Goal: Check status: Check status

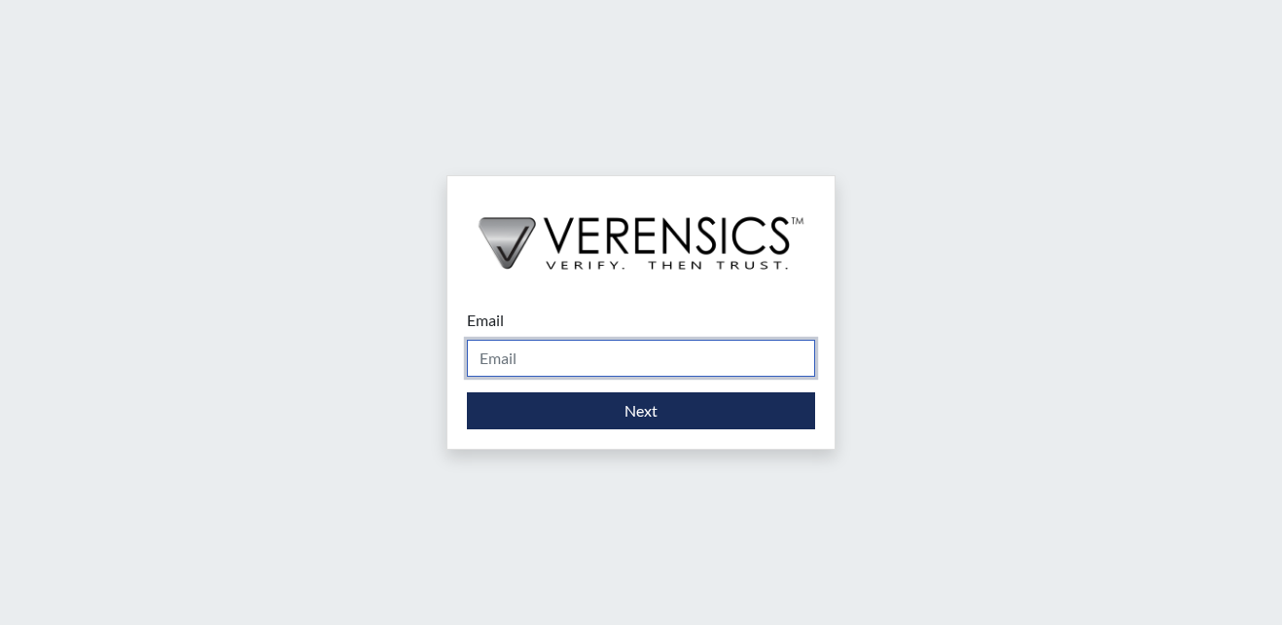
click at [550, 352] on input "Email" at bounding box center [641, 358] width 348 height 37
type input "[EMAIL_ADDRESS][PERSON_NAME][DOMAIN_NAME]"
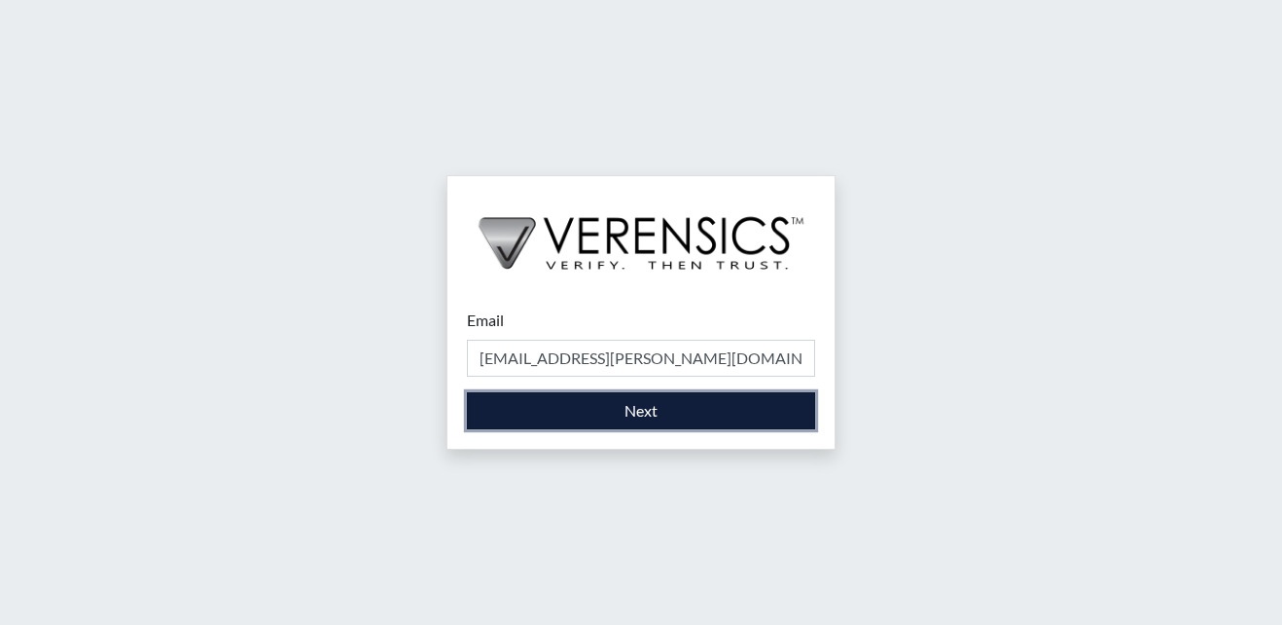
click at [546, 415] on button "Next" at bounding box center [641, 410] width 348 height 37
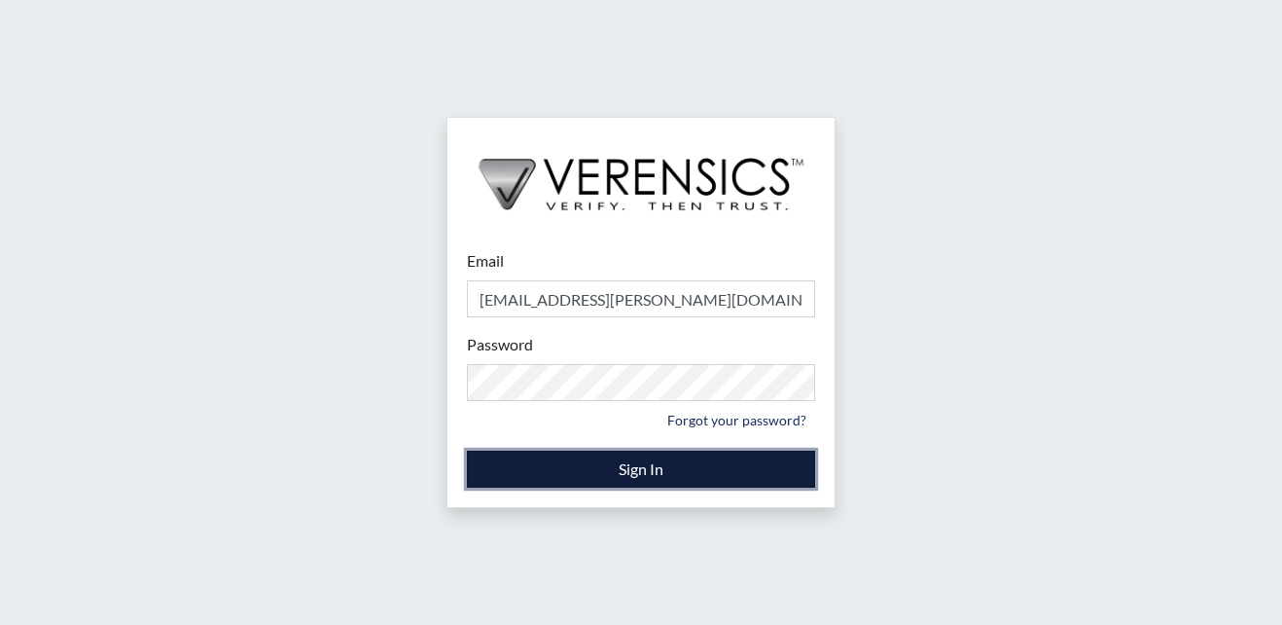
click at [638, 472] on button "Sign In" at bounding box center [641, 468] width 348 height 37
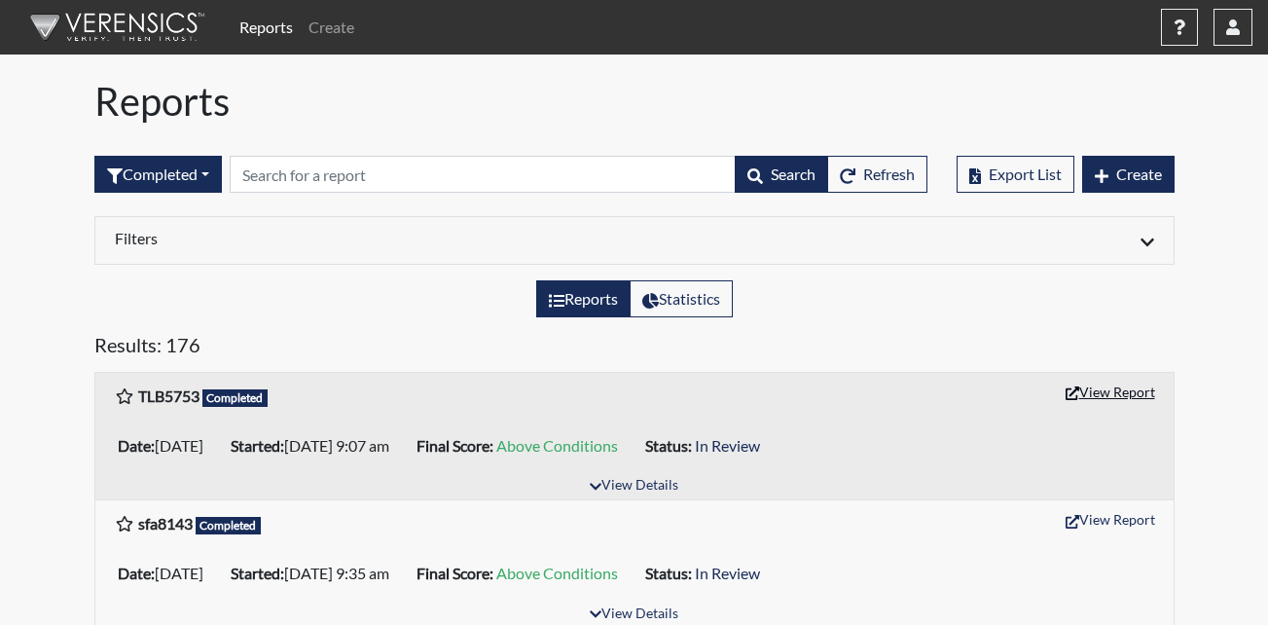
click at [1092, 396] on button "View Report" at bounding box center [1110, 392] width 107 height 30
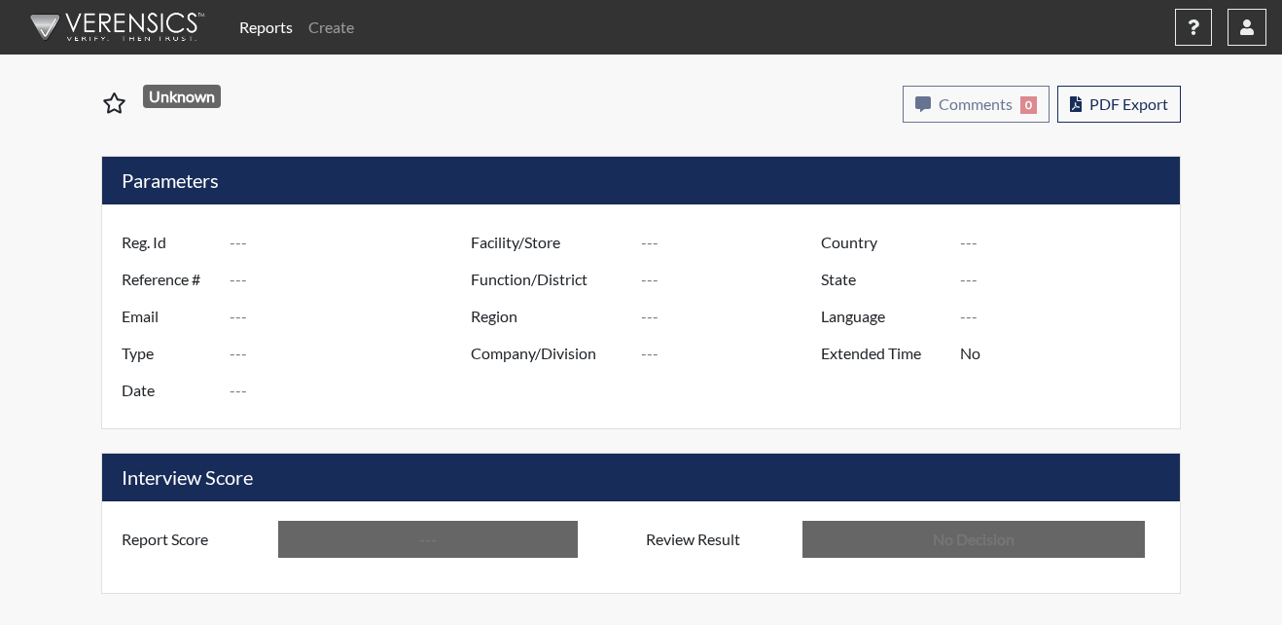
type input "TLB5753"
type input "51509"
type input "---"
type input "Corrections Pre-Employment"
type input "[DATE]"
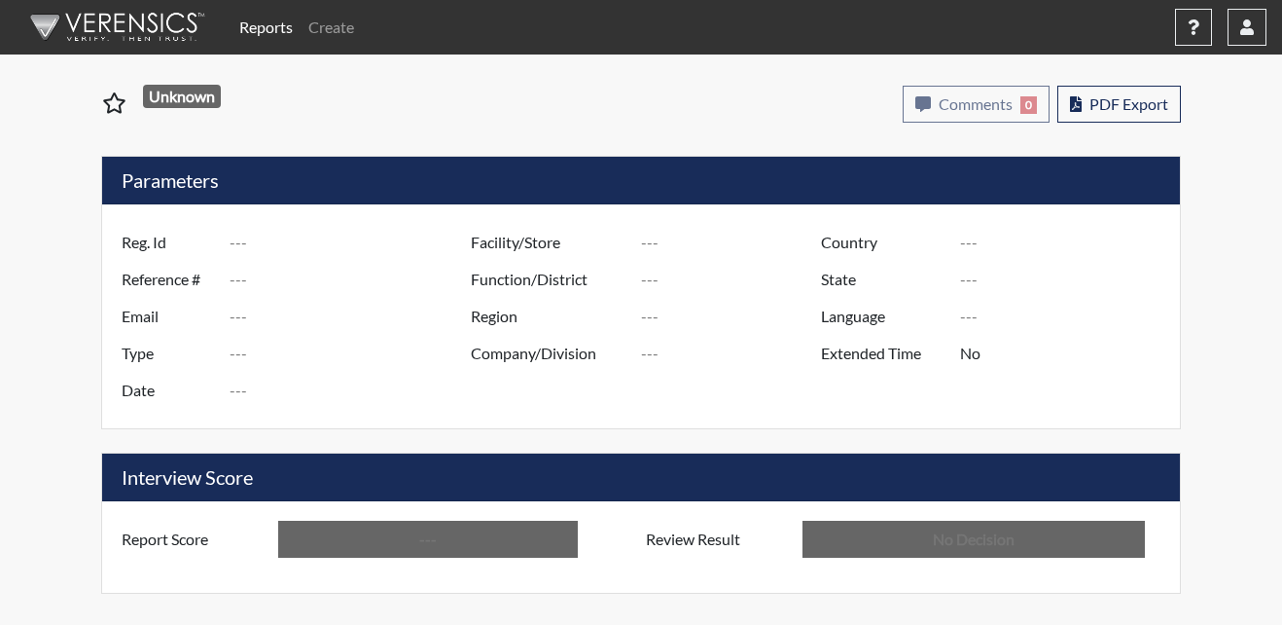
type input "Metro Re-Entry Facility"
type input "[GEOGRAPHIC_DATA]"
type input "[US_STATE]"
type input "English"
type input "Above Conditions"
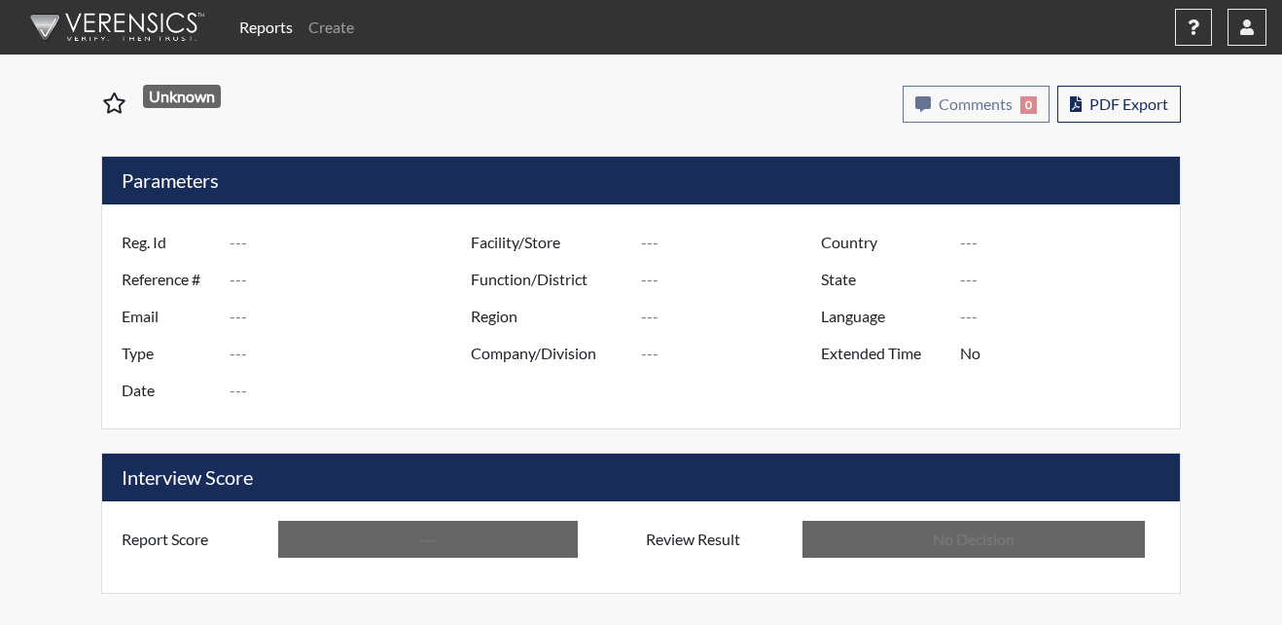
type input "In Review"
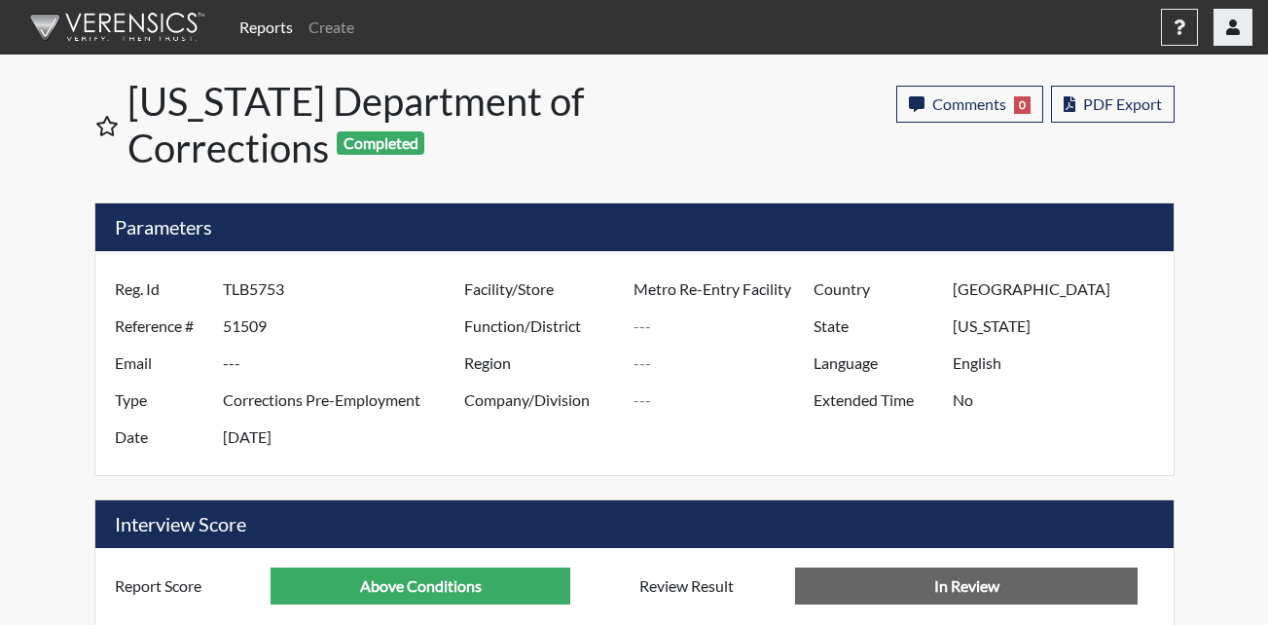
click at [1240, 28] on button "button" at bounding box center [1232, 27] width 39 height 37
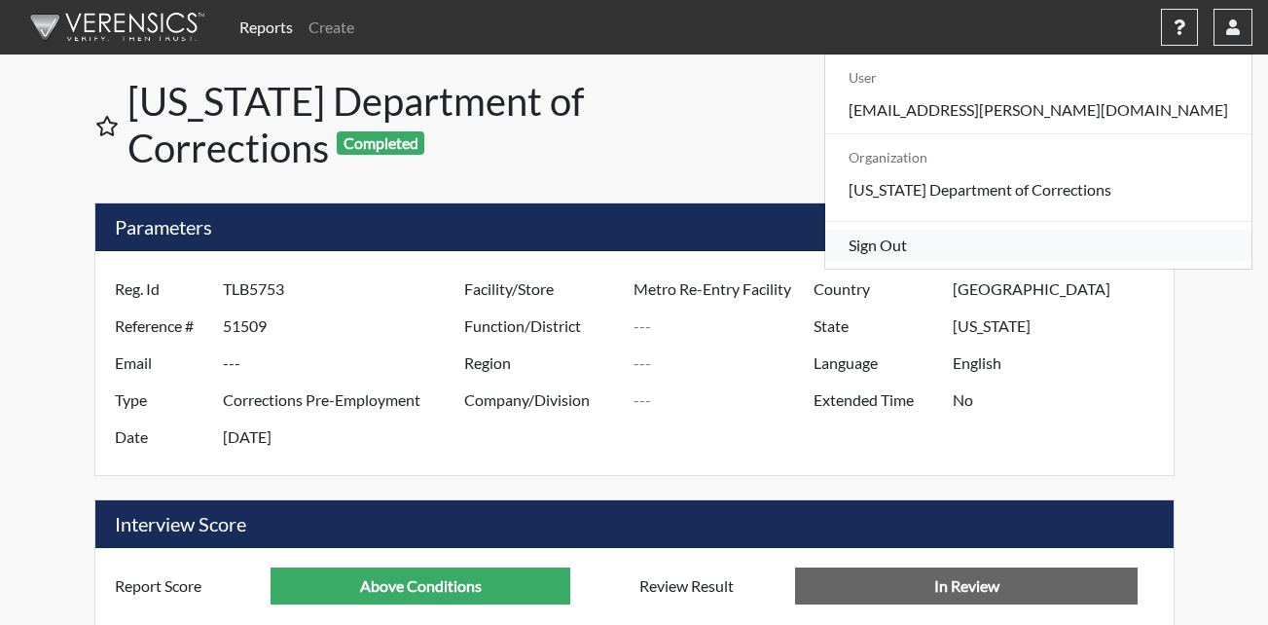
click at [1046, 261] on link "Sign Out" at bounding box center [1038, 245] width 426 height 31
